Goal: Task Accomplishment & Management: Complete application form

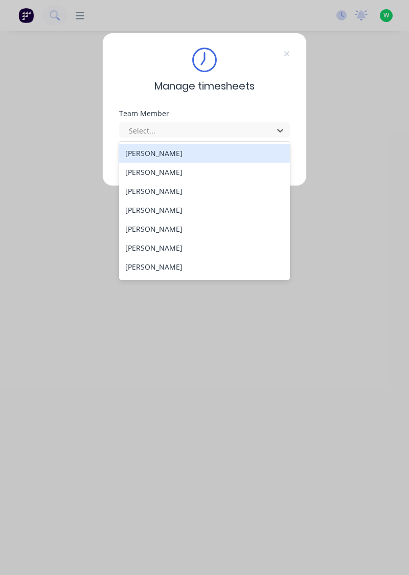
click at [173, 154] on div "[PERSON_NAME]" at bounding box center [204, 153] width 171 height 19
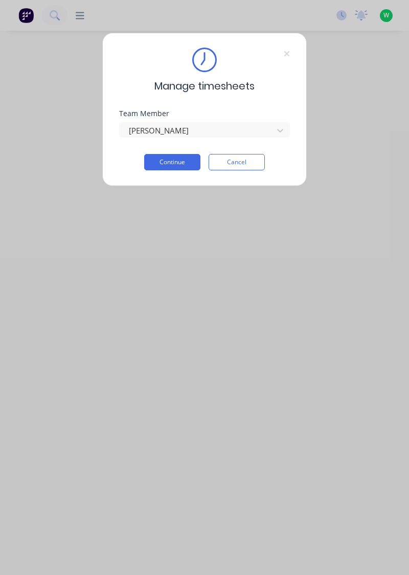
click at [184, 163] on button "Continue" at bounding box center [172, 162] width 56 height 16
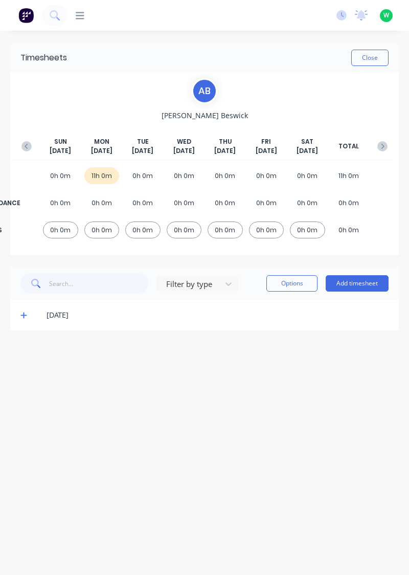
click at [376, 279] on button "Add timesheet" at bounding box center [357, 283] width 63 height 16
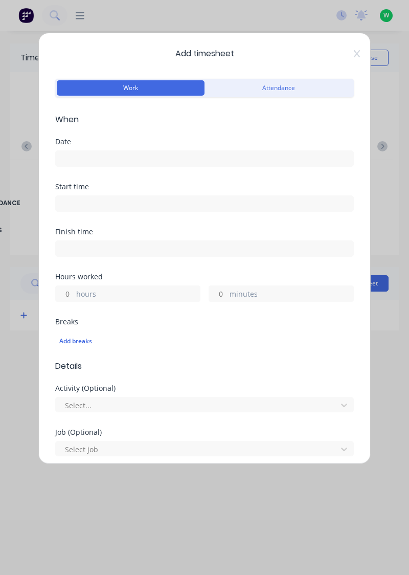
click at [127, 153] on input at bounding box center [205, 158] width 298 height 15
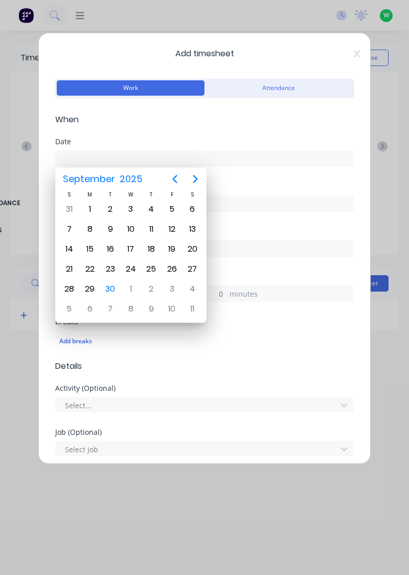
click at [109, 287] on div "30" at bounding box center [110, 288] width 15 height 15
type input "[DATE]"
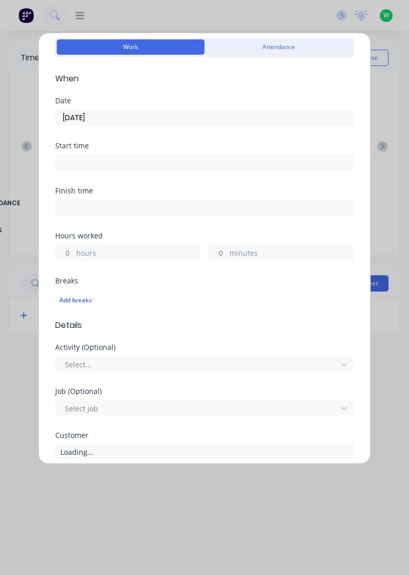
scroll to position [65, 0]
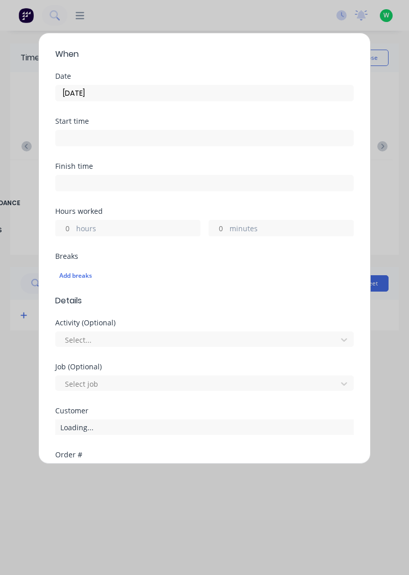
click at [113, 227] on label "hours" at bounding box center [138, 229] width 124 height 13
click at [74, 227] on input "hours" at bounding box center [65, 227] width 18 height 15
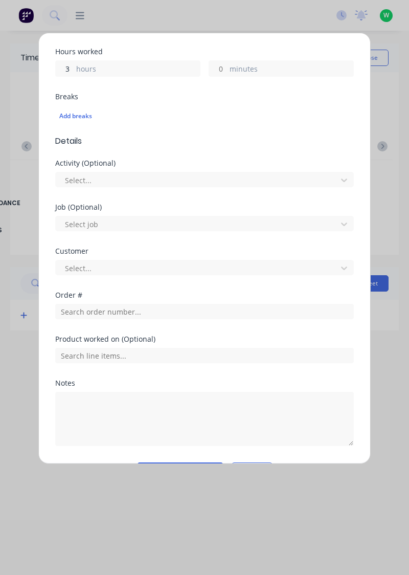
scroll to position [253, 0]
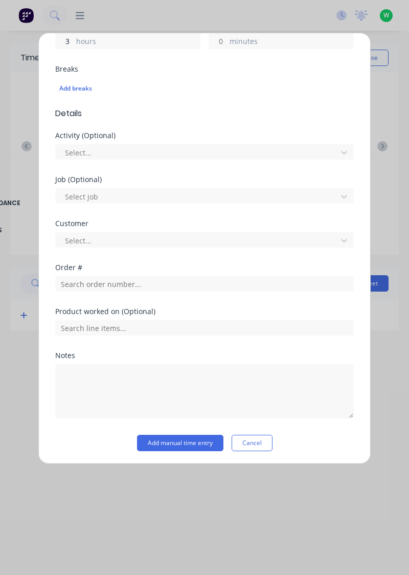
type input "3"
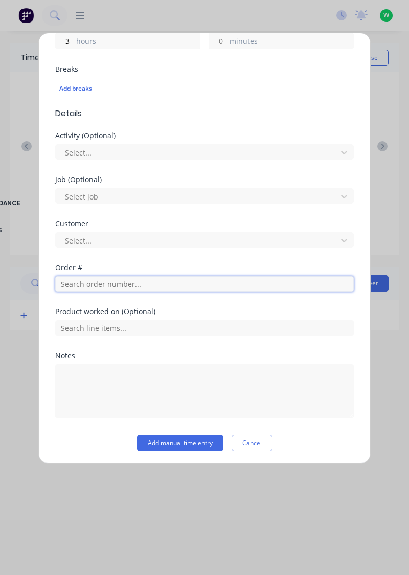
click at [118, 283] on input "text" at bounding box center [204, 283] width 299 height 15
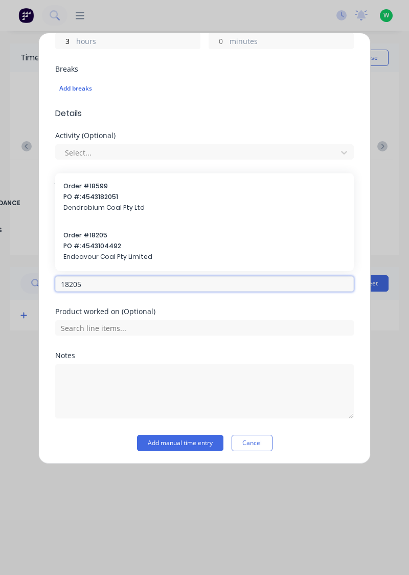
type input "18205"
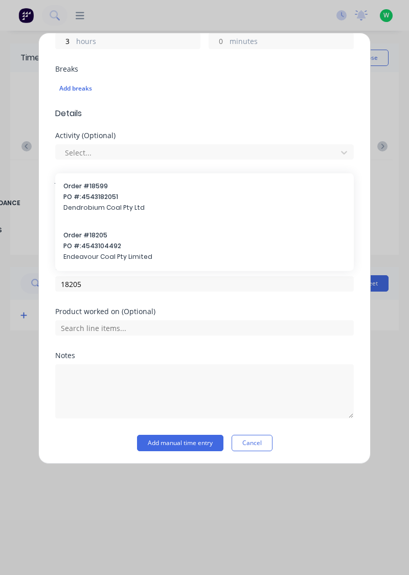
click at [110, 249] on span "PO #: 4543104492" at bounding box center [204, 245] width 282 height 9
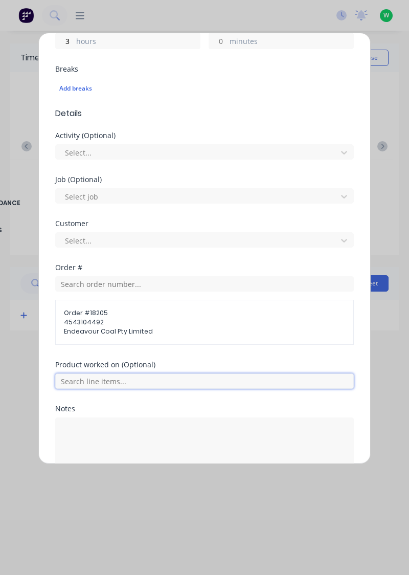
click at [126, 376] on input "text" at bounding box center [204, 380] width 299 height 15
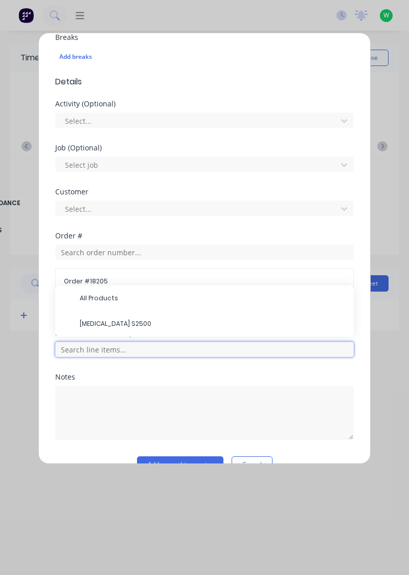
scroll to position [305, 0]
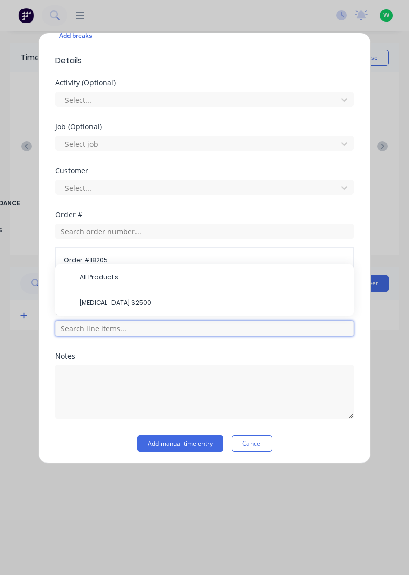
type input "1"
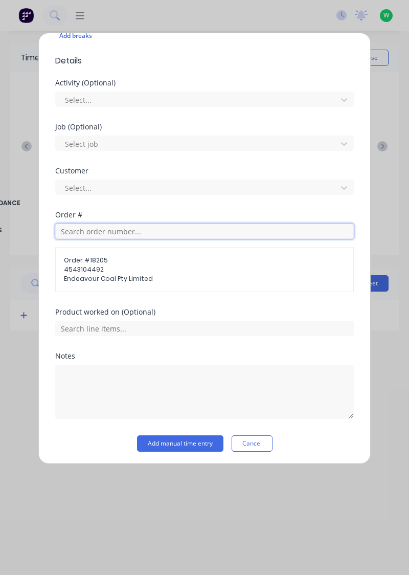
click at [128, 225] on input "text" at bounding box center [204, 230] width 299 height 15
type input "18203"
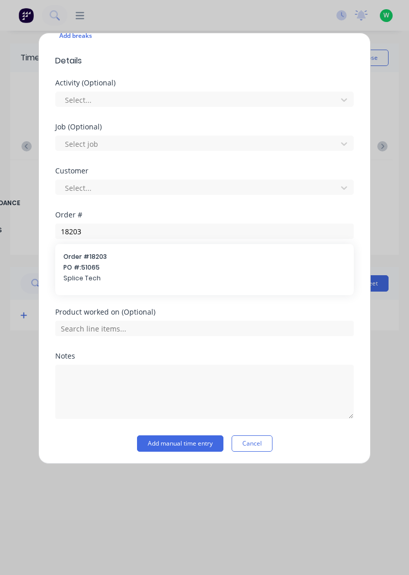
click at [116, 269] on span "PO #: 51065" at bounding box center [204, 267] width 282 height 9
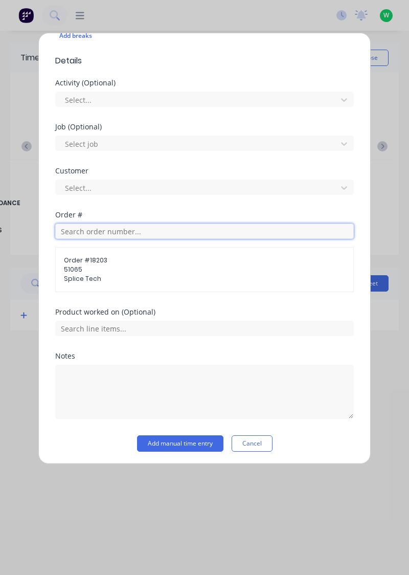
click at [108, 227] on input "text" at bounding box center [204, 230] width 299 height 15
type input "19205"
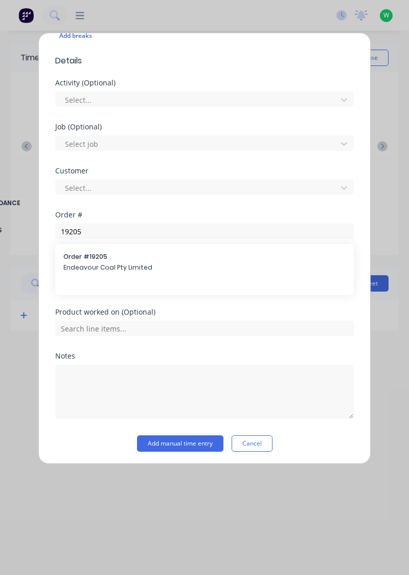
click at [114, 278] on div "Order # 19205 Endeavour Coal Pty Limited" at bounding box center [204, 263] width 299 height 38
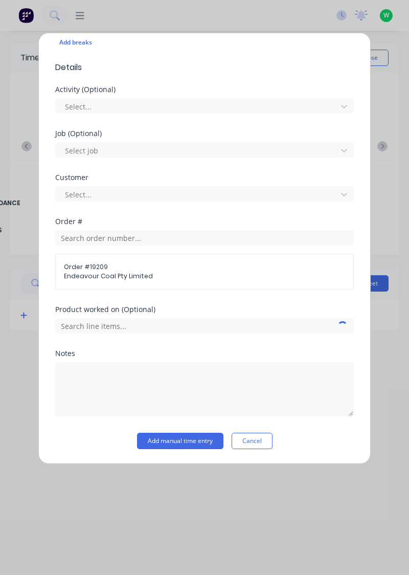
scroll to position [296, 0]
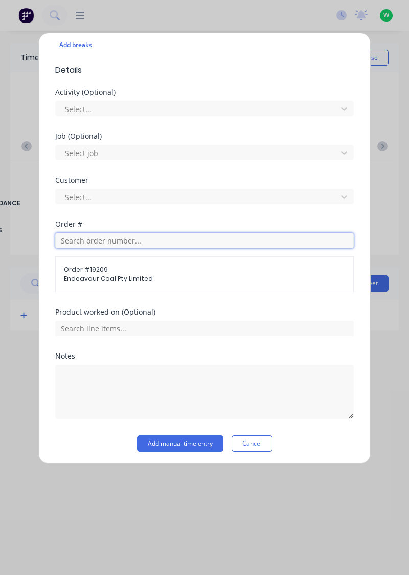
click at [142, 234] on input "text" at bounding box center [204, 240] width 299 height 15
type input "19205"
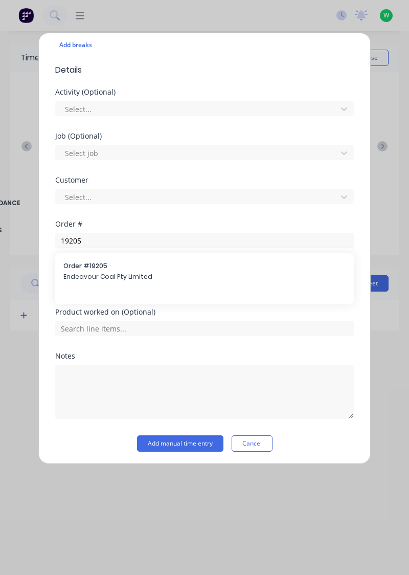
click at [109, 278] on span "Endeavour Coal Pty Limited" at bounding box center [204, 276] width 282 height 9
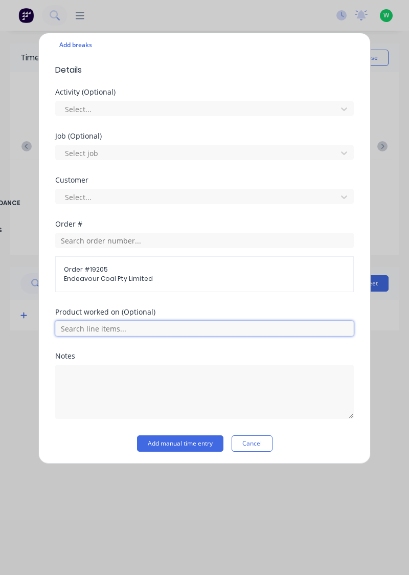
click at [116, 328] on input "text" at bounding box center [204, 328] width 299 height 15
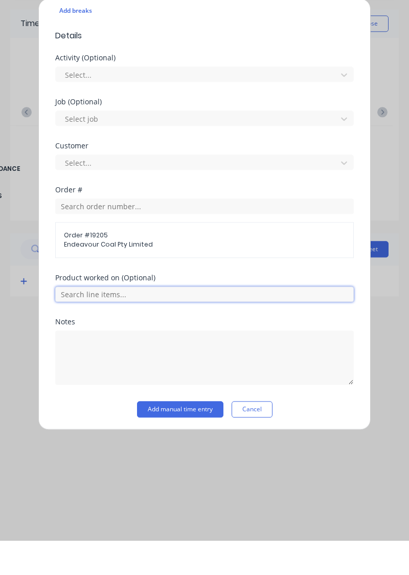
scroll to position [264, 0]
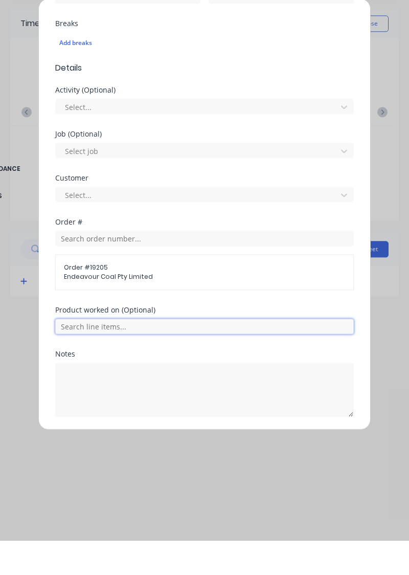
click at [122, 361] on input "text" at bounding box center [204, 360] width 299 height 15
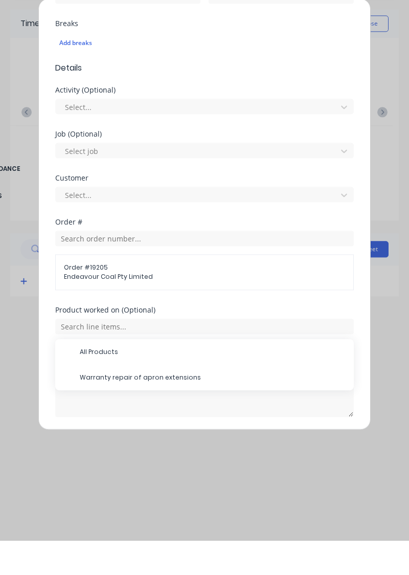
click at [118, 407] on span "Warranty repair of apron extensions" at bounding box center [213, 411] width 266 height 9
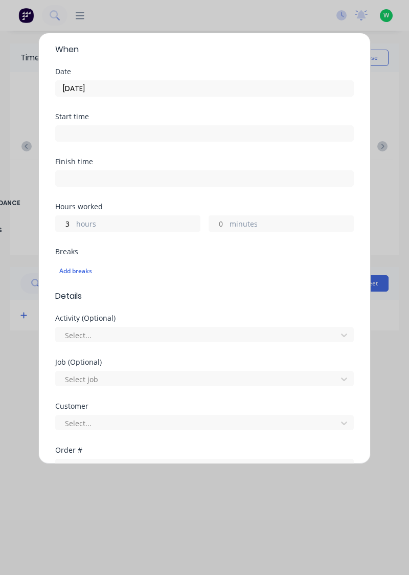
scroll to position [0, 0]
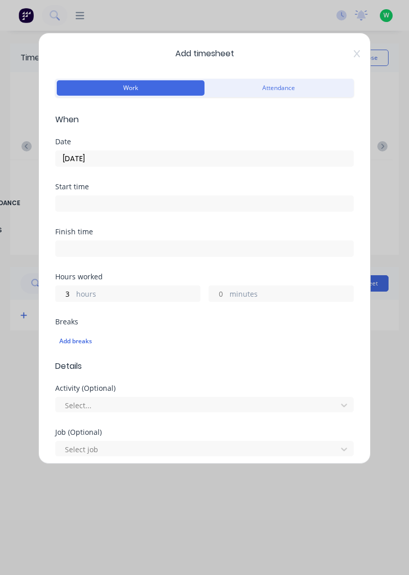
click at [112, 294] on label "hours" at bounding box center [138, 294] width 124 height 13
click at [74, 294] on input "3" at bounding box center [65, 293] width 18 height 15
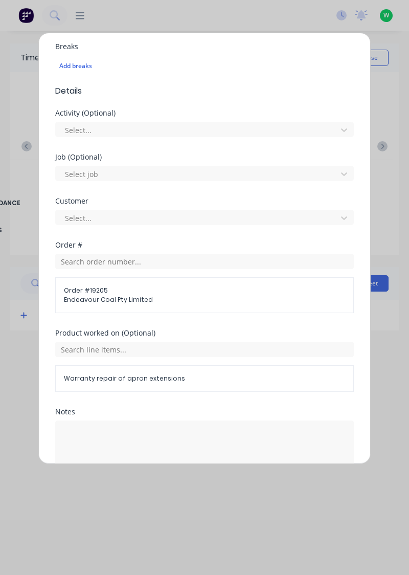
scroll to position [299, 0]
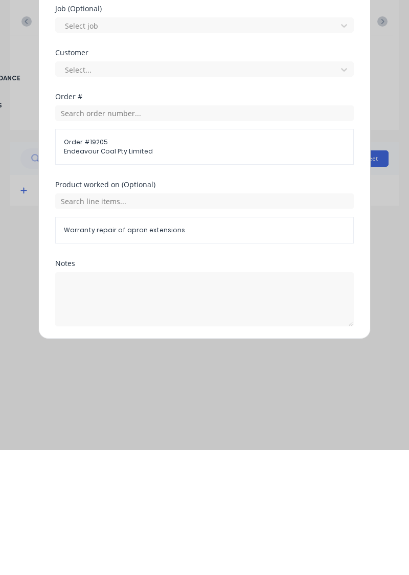
type input "3.5"
click at [186, 477] on button "Add manual time entry" at bounding box center [180, 475] width 86 height 16
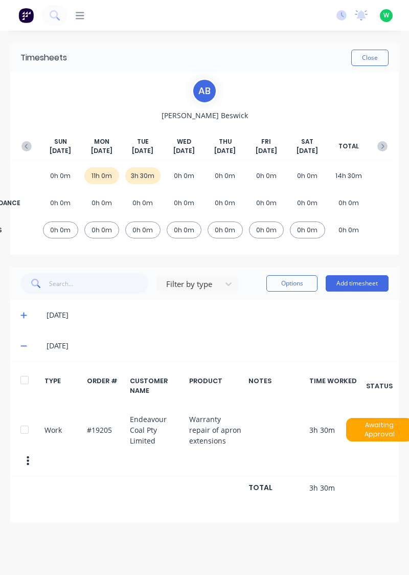
click at [347, 285] on button "Add timesheet" at bounding box center [357, 283] width 63 height 16
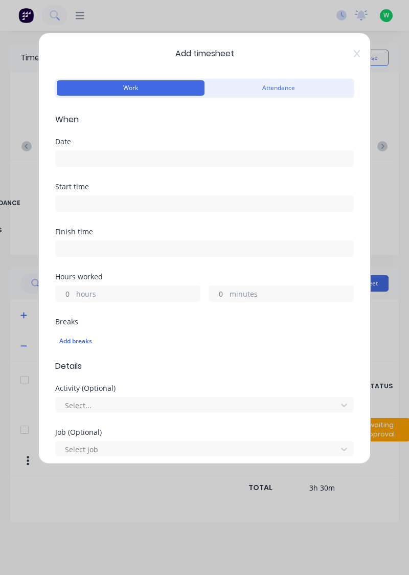
click at [166, 153] on input at bounding box center [205, 158] width 298 height 15
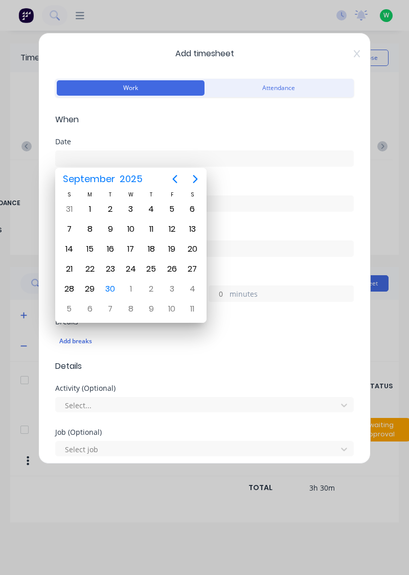
click at [109, 286] on div "30" at bounding box center [110, 288] width 15 height 15
type input "[DATE]"
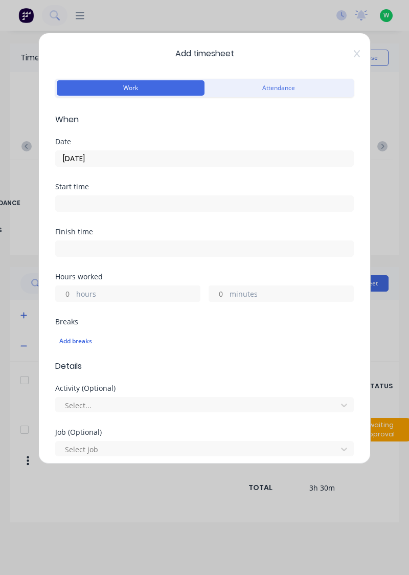
click at [117, 296] on label "hours" at bounding box center [138, 294] width 124 height 13
click at [74, 296] on input "hours" at bounding box center [65, 293] width 18 height 15
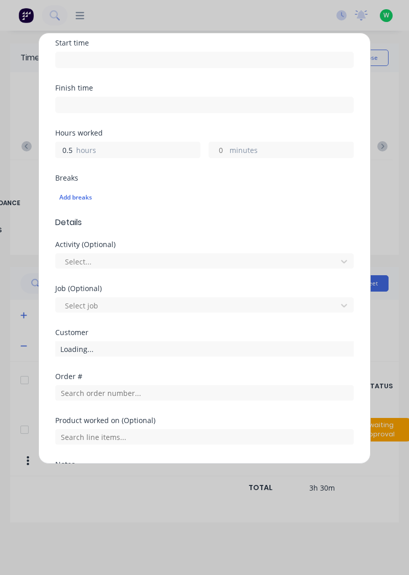
scroll to position [178, 0]
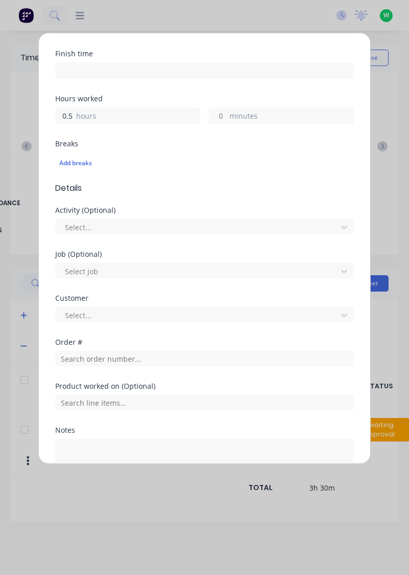
type input "0.5"
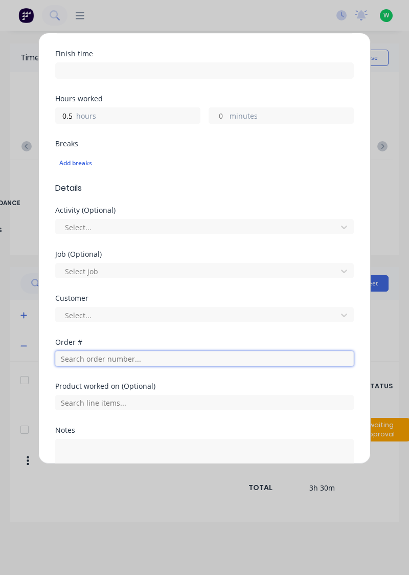
click at [126, 353] on input "text" at bounding box center [204, 358] width 299 height 15
type input "19183"
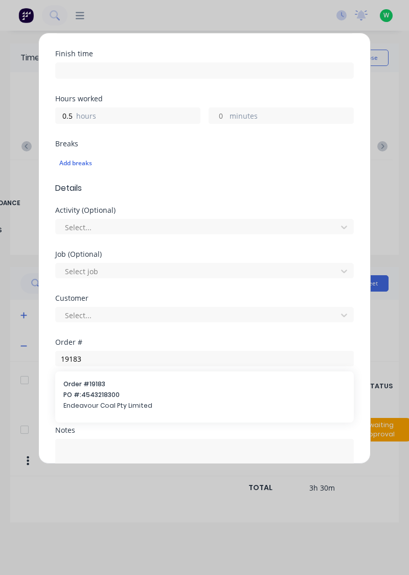
click at [129, 390] on span "PO #: 4543218300" at bounding box center [204, 394] width 282 height 9
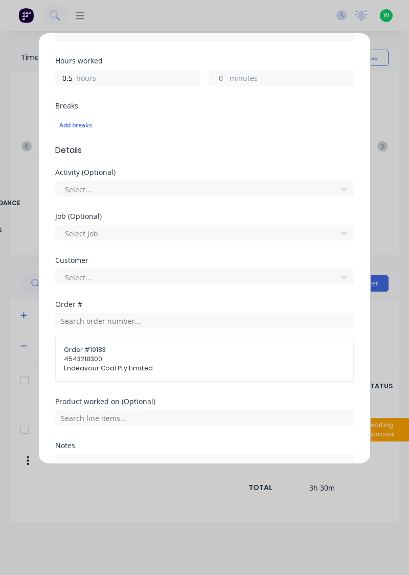
scroll to position [273, 0]
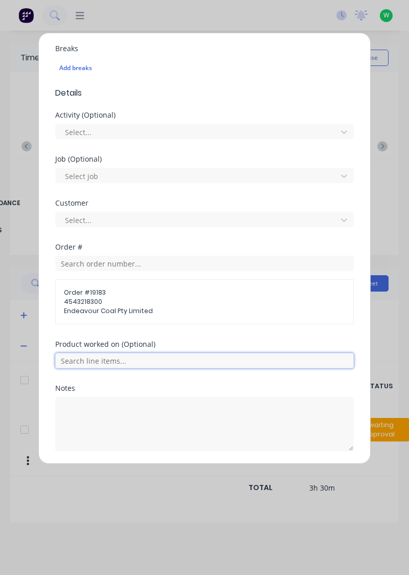
click at [165, 356] on input "text" at bounding box center [204, 360] width 299 height 15
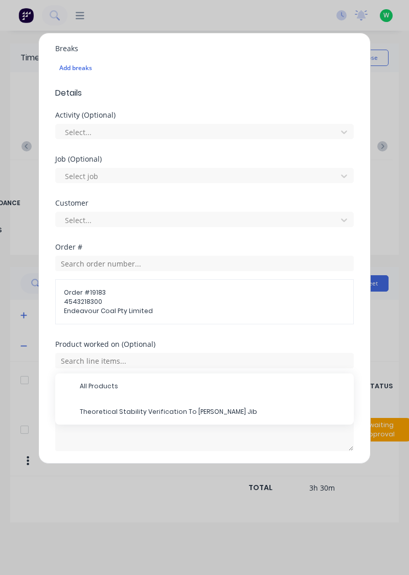
click at [153, 410] on span "Theoretical Stability Verification To [PERSON_NAME] Jib" at bounding box center [213, 411] width 266 height 9
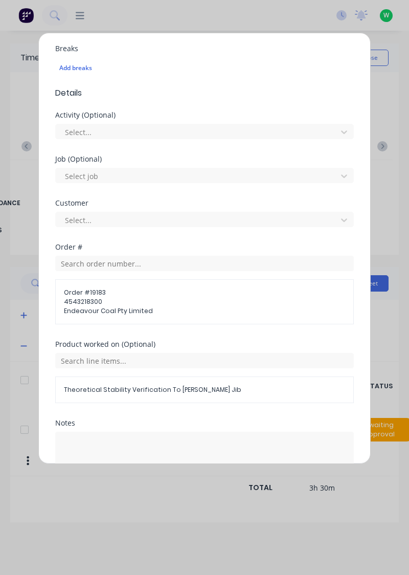
scroll to position [308, 0]
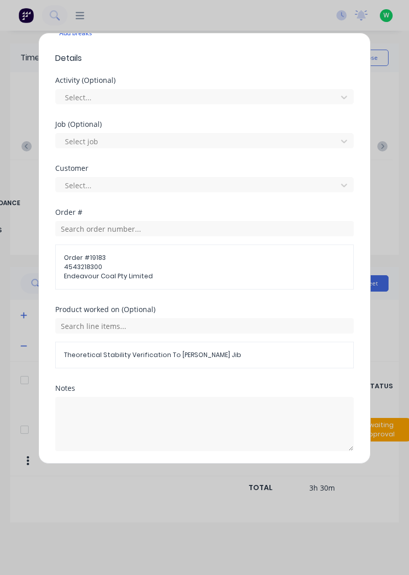
click at [191, 477] on button "Add manual time entry" at bounding box center [180, 475] width 86 height 16
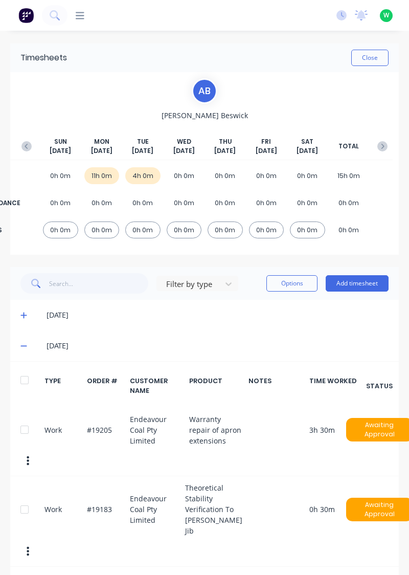
click at [360, 283] on button "Add timesheet" at bounding box center [357, 283] width 63 height 16
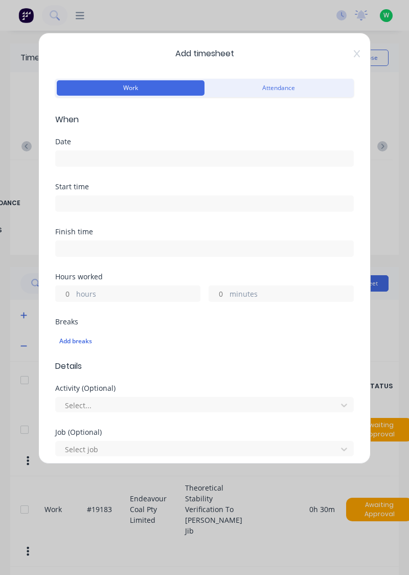
click at [166, 163] on input at bounding box center [205, 158] width 298 height 15
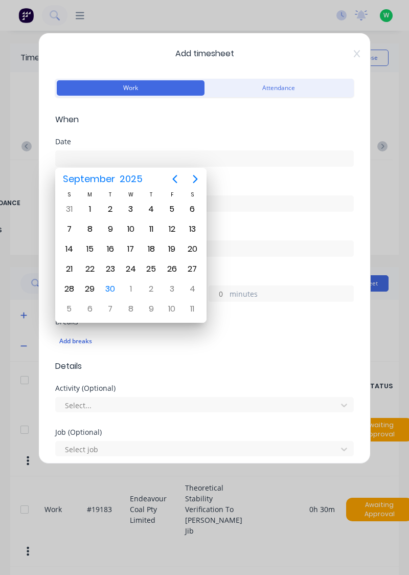
click at [105, 286] on div "30" at bounding box center [110, 288] width 15 height 15
type input "[DATE]"
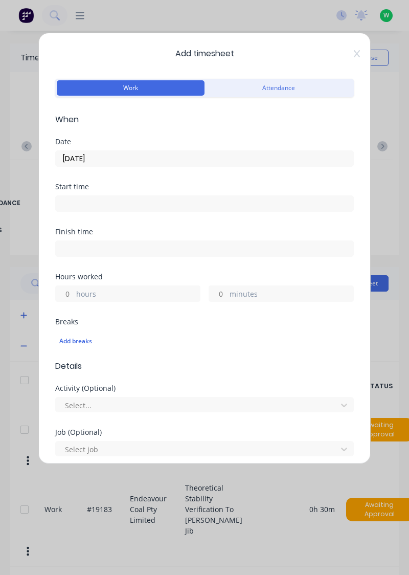
click at [109, 288] on label "hours" at bounding box center [138, 294] width 124 height 13
click at [74, 287] on input "hours" at bounding box center [65, 293] width 18 height 15
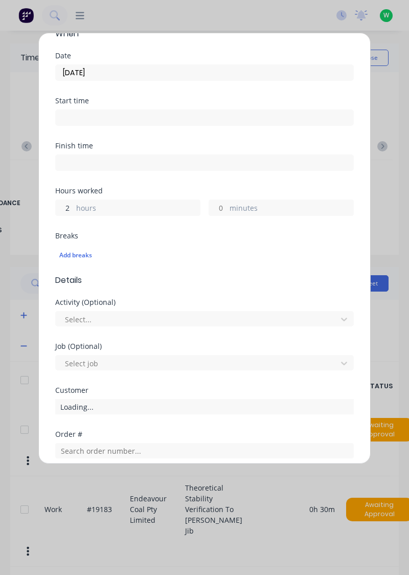
scroll to position [193, 0]
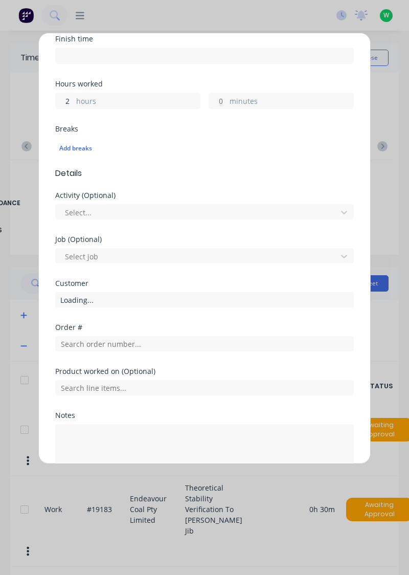
type input "2"
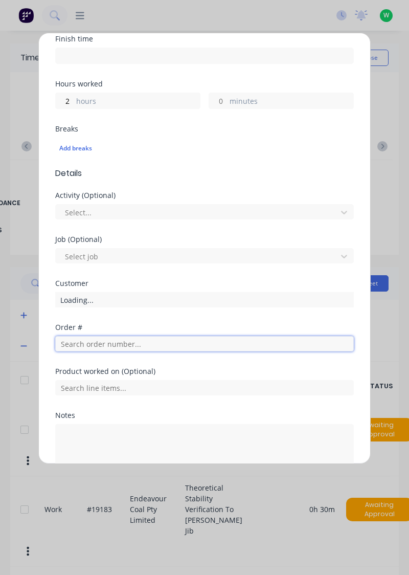
click at [167, 340] on input "text" at bounding box center [204, 343] width 299 height 15
type input "17943"
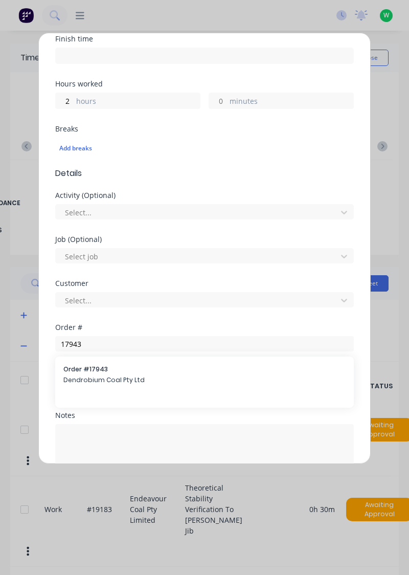
click at [127, 371] on span "Order # 17943" at bounding box center [204, 369] width 282 height 9
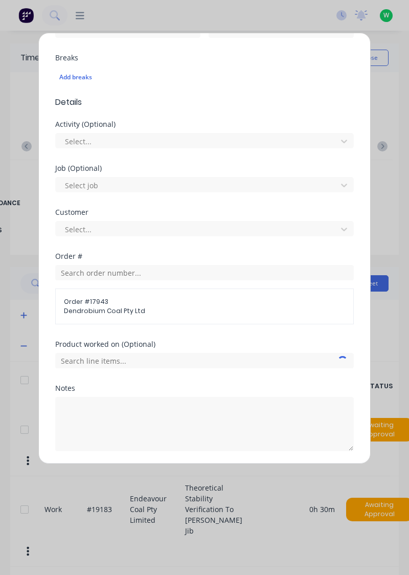
scroll to position [264, 0]
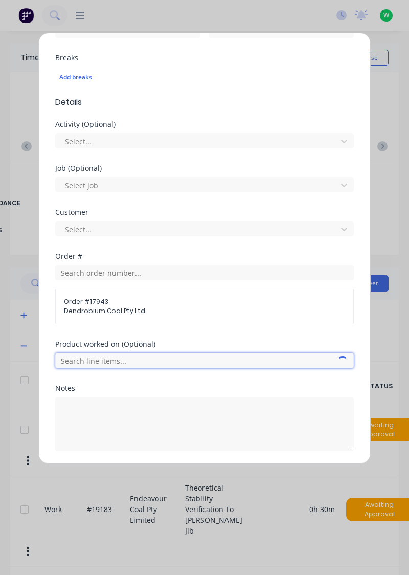
click at [163, 361] on input "text" at bounding box center [204, 360] width 299 height 15
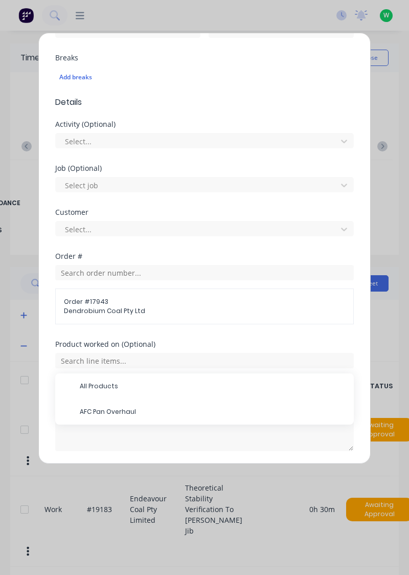
click at [110, 409] on span "AFC Pan Overhaul" at bounding box center [213, 411] width 266 height 9
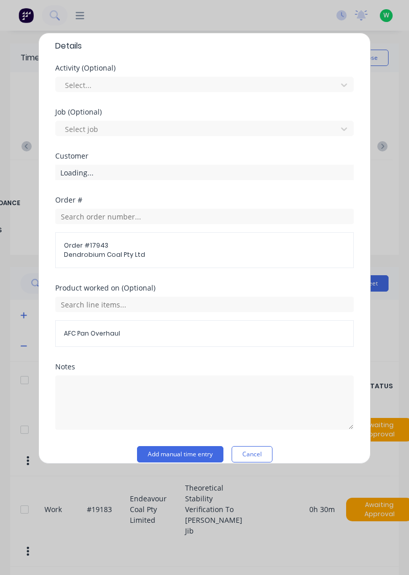
scroll to position [330, 0]
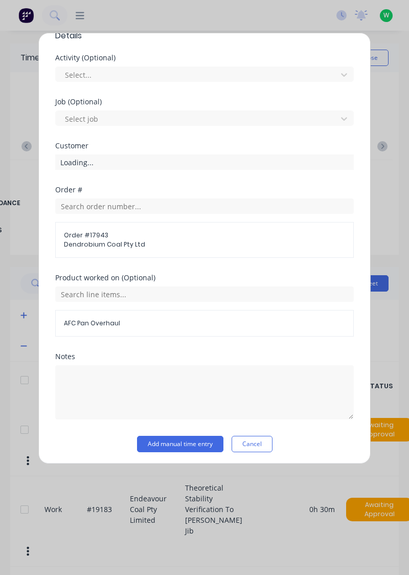
click at [193, 443] on button "Add manual time entry" at bounding box center [180, 444] width 86 height 16
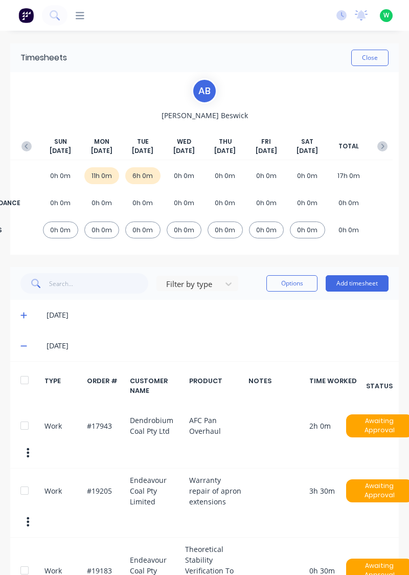
click at [350, 284] on button "Add timesheet" at bounding box center [357, 283] width 63 height 16
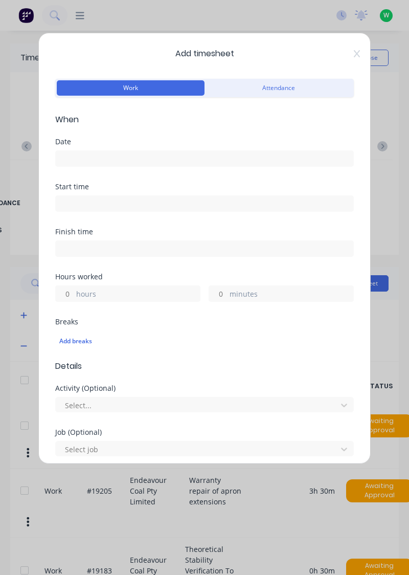
click at [153, 154] on input at bounding box center [205, 158] width 298 height 15
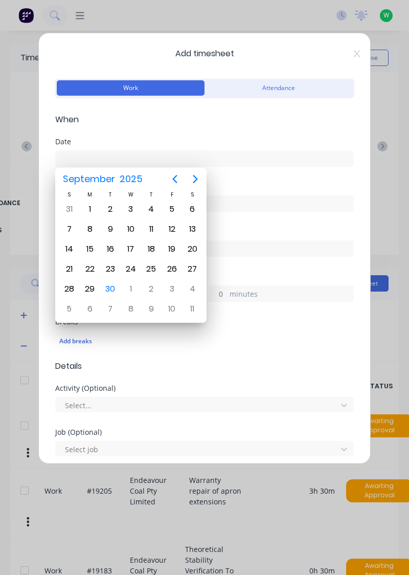
click at [114, 287] on div "30" at bounding box center [110, 288] width 15 height 15
type input "[DATE]"
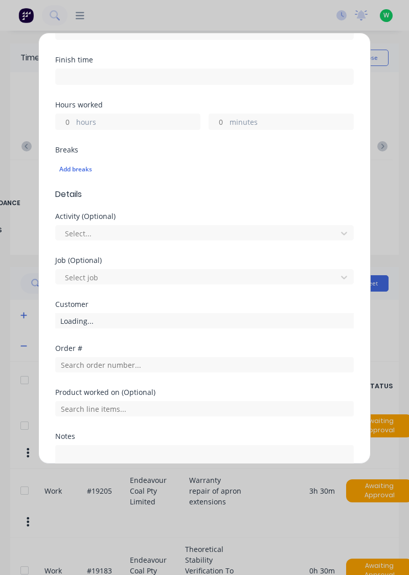
scroll to position [171, 0]
click at [144, 117] on label "hours" at bounding box center [138, 123] width 124 height 13
click at [74, 117] on input "hours" at bounding box center [65, 122] width 18 height 15
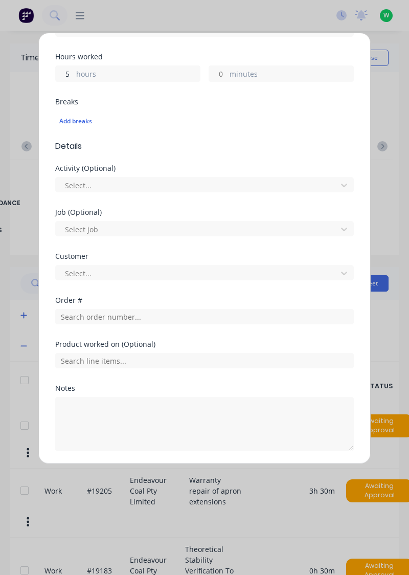
scroll to position [253, 0]
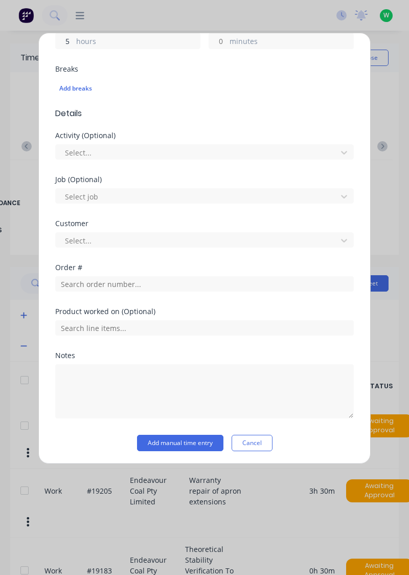
type input "5"
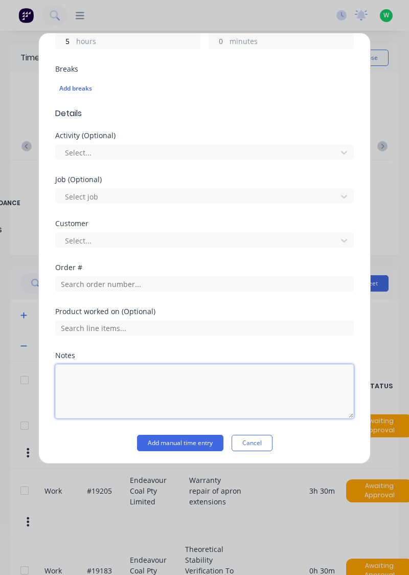
click at [126, 378] on textarea at bounding box center [204, 391] width 299 height 54
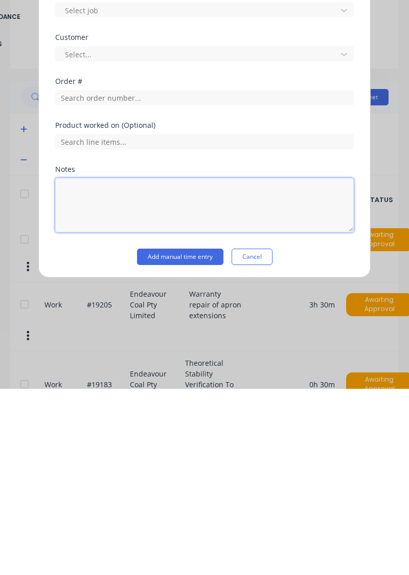
scroll to position [9, 0]
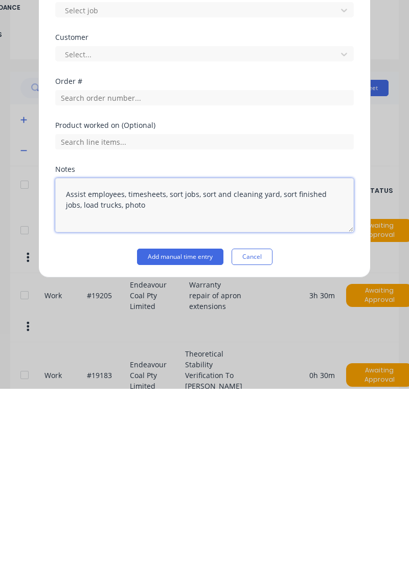
type textarea "Assist employees, timesheets, sort jobs, sort and cleaning yard, sort finished …"
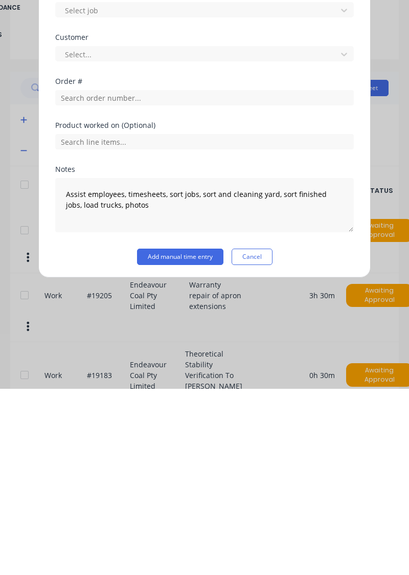
click at [189, 444] on button "Add manual time entry" at bounding box center [180, 443] width 86 height 16
